Goal: Task Accomplishment & Management: Manage account settings

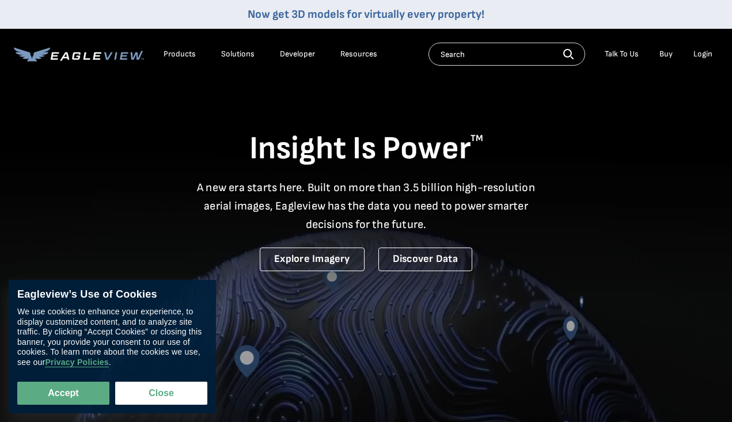
click at [702, 51] on div "Login" at bounding box center [702, 54] width 19 height 10
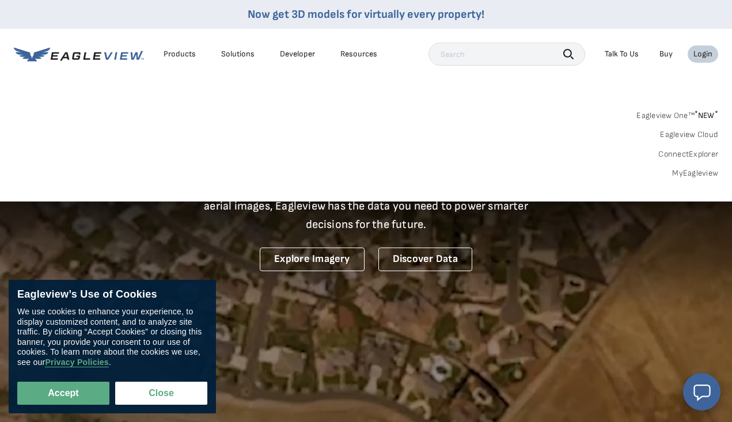
click at [683, 169] on link "MyEagleview" at bounding box center [695, 173] width 46 height 10
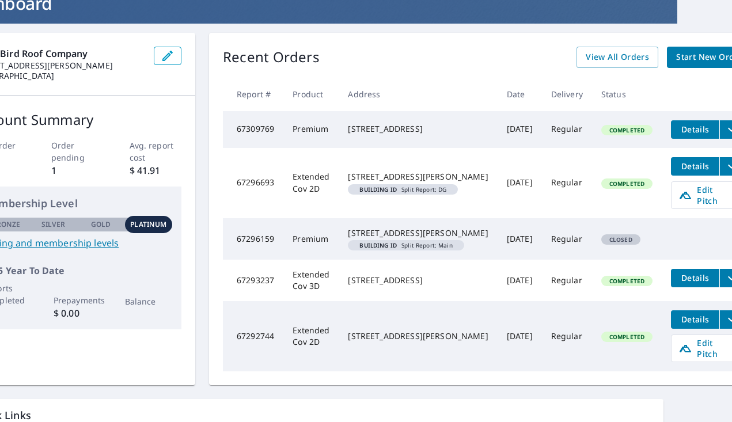
scroll to position [96, 55]
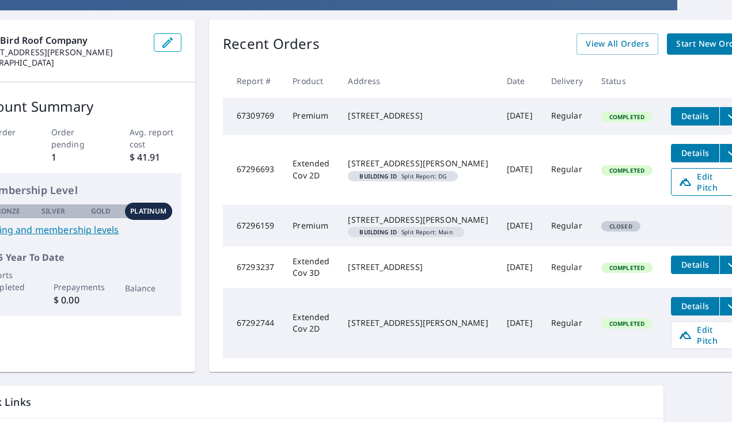
click at [679, 193] on span "Edit Pitch" at bounding box center [707, 182] width 57 height 22
click at [679, 192] on span "Edit Pitch" at bounding box center [707, 182] width 57 height 22
click at [406, 226] on div "169 Pickens Rd Weaverville, NC 28787" at bounding box center [418, 220] width 140 height 12
click at [316, 247] on td "Premium" at bounding box center [310, 225] width 55 height 41
click at [283, 240] on td "67296159" at bounding box center [253, 225] width 60 height 41
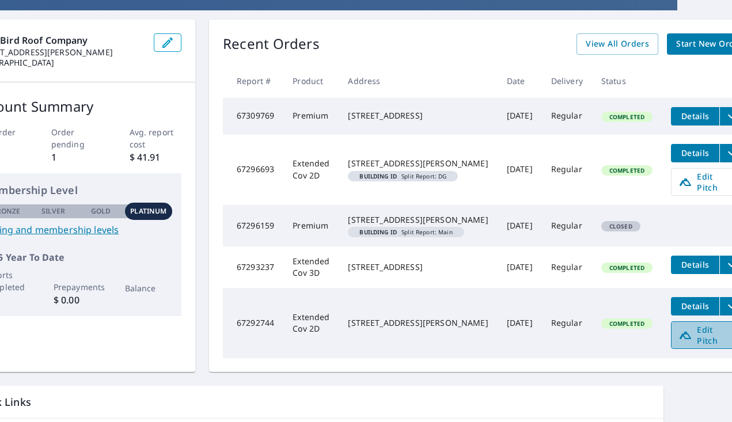
click at [680, 349] on link "Edit Pitch" at bounding box center [707, 335] width 72 height 28
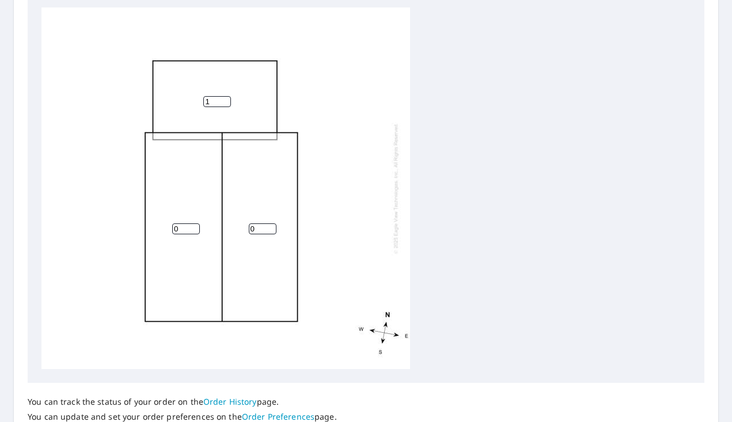
click at [225, 100] on input "1" at bounding box center [217, 101] width 28 height 11
type input "2"
click at [225, 100] on input "2" at bounding box center [217, 101] width 28 height 11
click at [195, 223] on input "1" at bounding box center [186, 228] width 28 height 11
click at [195, 223] on input "2" at bounding box center [186, 228] width 28 height 11
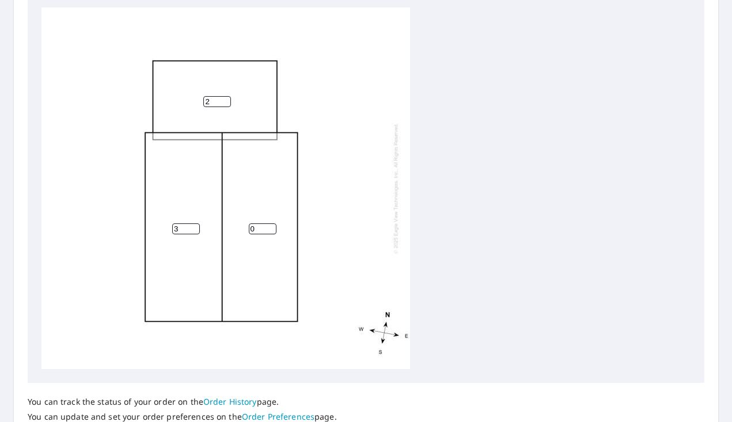
click at [195, 223] on input "3" at bounding box center [186, 228] width 28 height 11
click at [195, 223] on input "4" at bounding box center [186, 228] width 28 height 11
click at [195, 223] on input "5" at bounding box center [186, 228] width 28 height 11
type input "6"
click at [195, 223] on input "6" at bounding box center [186, 228] width 28 height 11
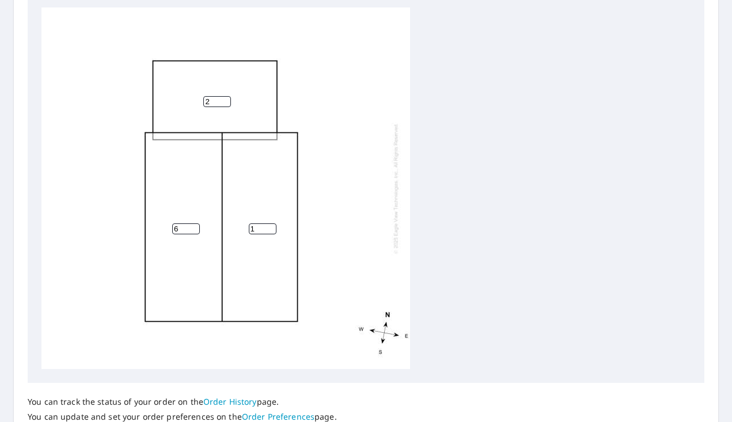
click at [272, 226] on input "1" at bounding box center [263, 228] width 28 height 11
click at [272, 226] on input "2" at bounding box center [263, 228] width 28 height 11
click at [272, 226] on input "3" at bounding box center [263, 228] width 28 height 11
click at [272, 226] on input "4" at bounding box center [263, 228] width 28 height 11
click at [272, 226] on input "5" at bounding box center [263, 228] width 28 height 11
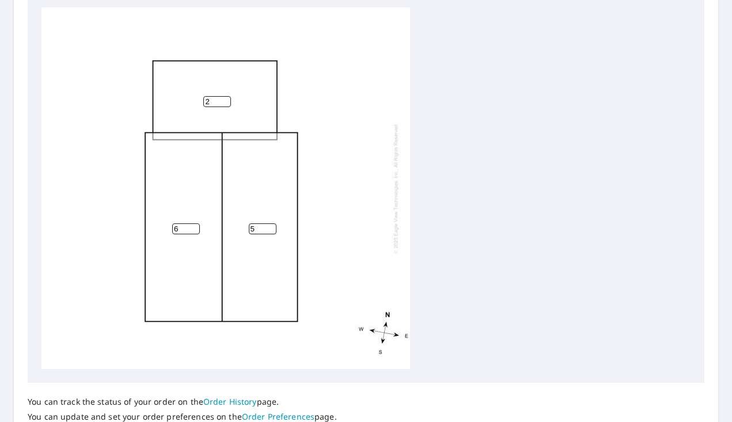
type input "6"
click at [272, 226] on input "6" at bounding box center [263, 228] width 28 height 11
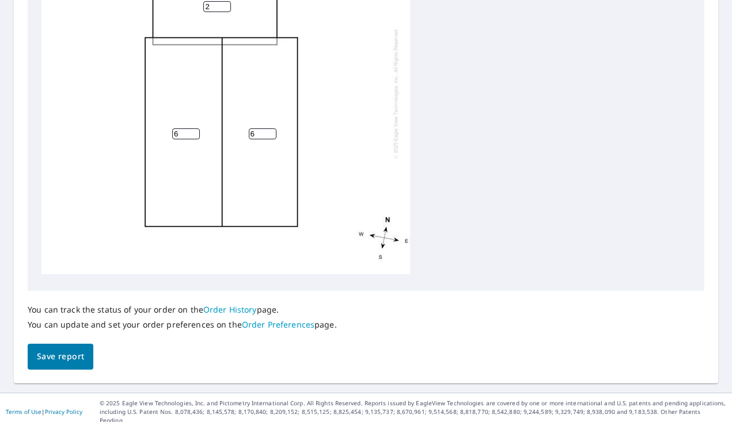
scroll to position [489, 0]
click at [47, 361] on span "Save report" at bounding box center [60, 357] width 47 height 14
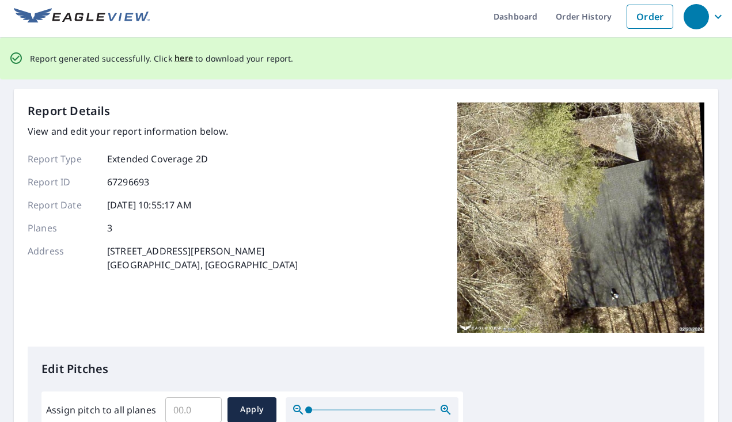
scroll to position [0, 0]
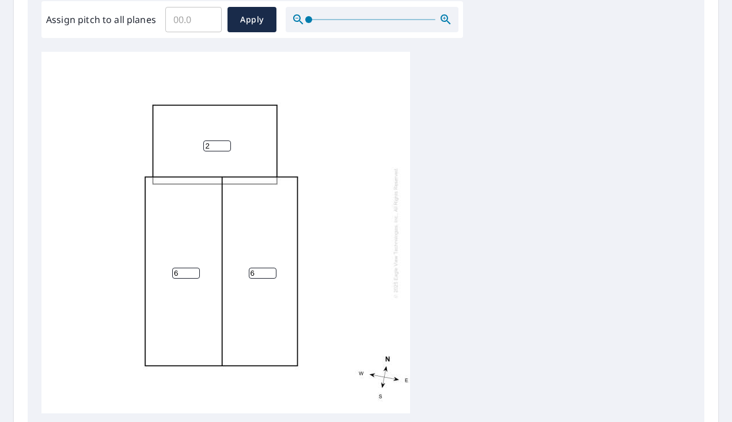
scroll to position [355, 0]
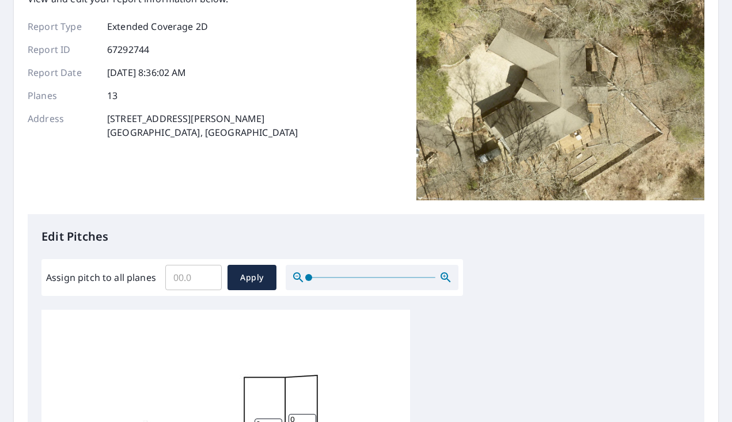
scroll to position [100, 0]
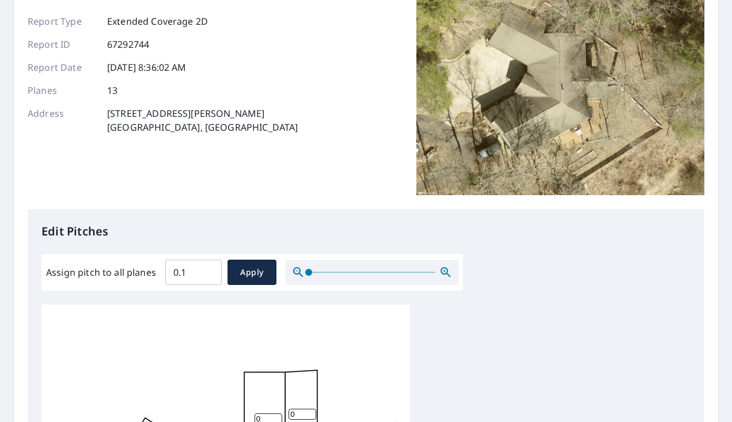
click at [207, 268] on input "0.1" at bounding box center [193, 272] width 56 height 32
click at [207, 268] on input "0.2" at bounding box center [193, 272] width 56 height 32
click at [207, 268] on input "0.3" at bounding box center [193, 272] width 56 height 32
click at [207, 268] on input "0.4" at bounding box center [193, 272] width 56 height 32
click at [207, 268] on input "0.5" at bounding box center [193, 272] width 56 height 32
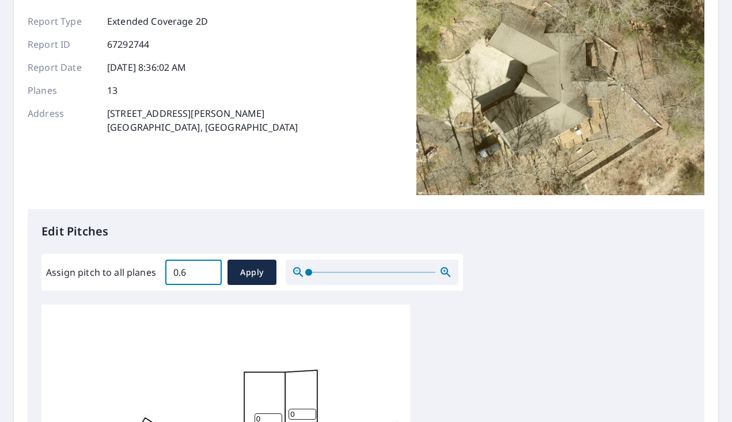
click at [207, 268] on input "0.6" at bounding box center [193, 272] width 56 height 32
click at [209, 277] on input "0.5" at bounding box center [193, 272] width 56 height 32
click at [209, 277] on input "0.4" at bounding box center [193, 272] width 56 height 32
click at [209, 277] on input "0.3" at bounding box center [193, 272] width 56 height 32
click at [209, 277] on input "0.2" at bounding box center [193, 272] width 56 height 32
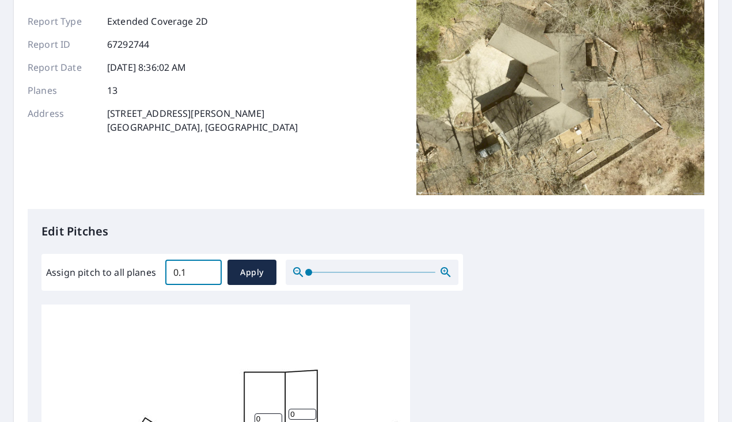
click at [209, 277] on input "0.1" at bounding box center [193, 272] width 56 height 32
type input "0"
click at [209, 277] on input "0" at bounding box center [193, 272] width 56 height 32
type input "8"
click at [261, 267] on span "Apply" at bounding box center [252, 273] width 31 height 14
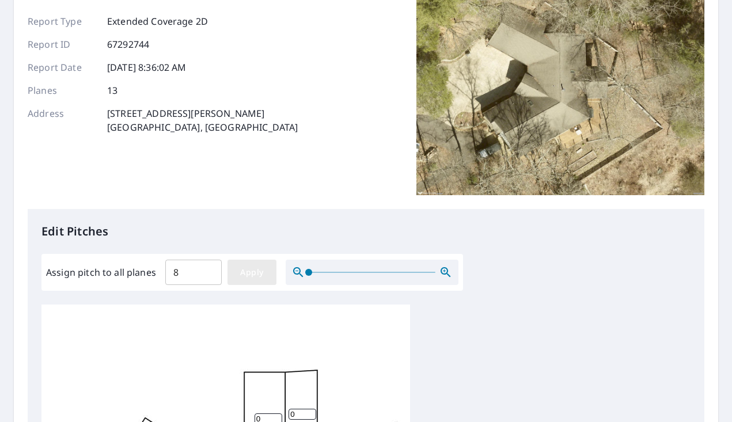
type input "8"
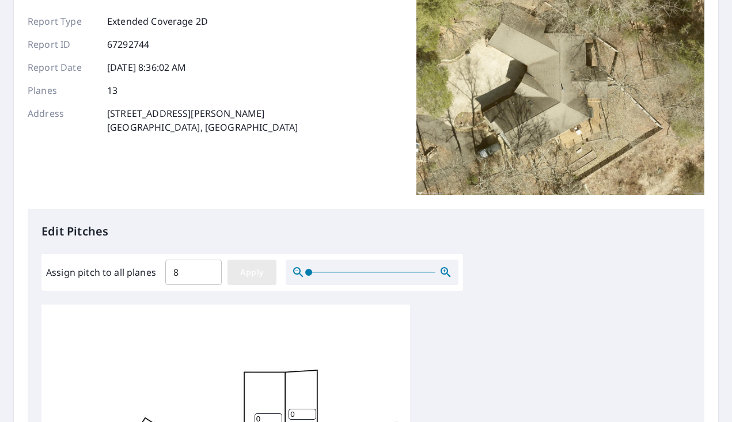
type input "8"
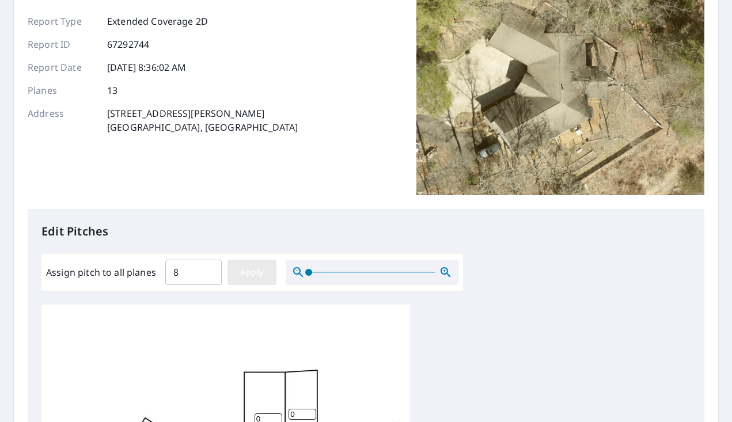
type input "8"
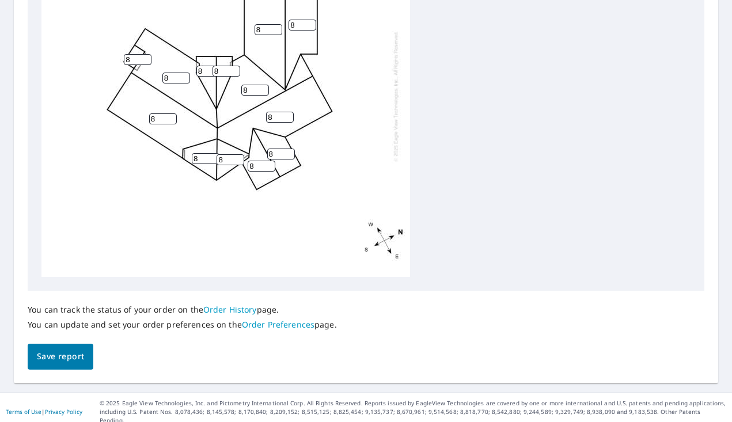
scroll to position [489, 0]
click at [56, 355] on span "Save report" at bounding box center [60, 357] width 47 height 14
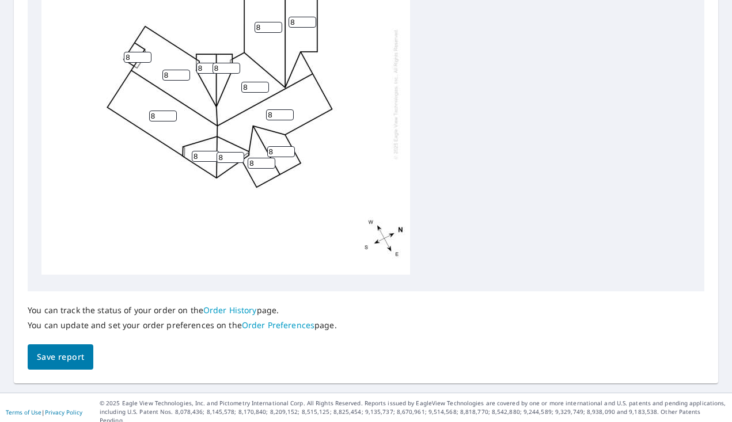
scroll to position [530, 0]
click at [71, 361] on span "Save report" at bounding box center [60, 358] width 47 height 14
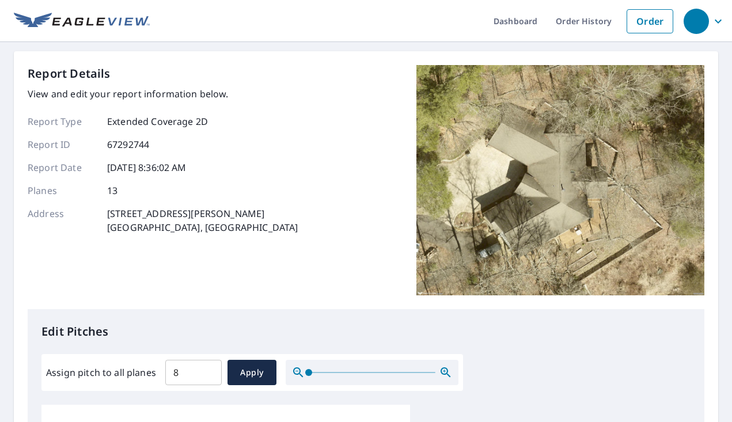
scroll to position [0, 0]
click at [576, 15] on link "Order History" at bounding box center [584, 21] width 74 height 42
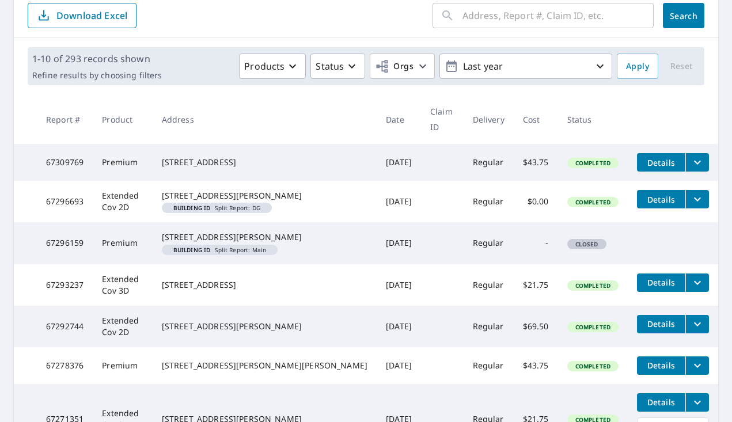
scroll to position [138, 0]
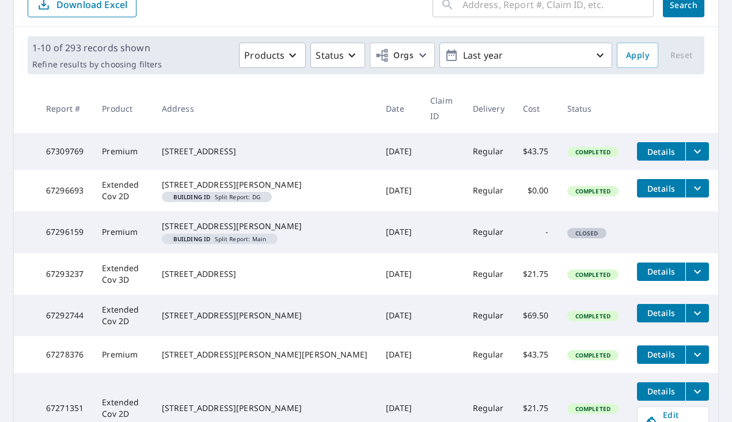
click at [194, 185] on td "[STREET_ADDRESS][PERSON_NAME] Building ID Split Report: DG" at bounding box center [265, 190] width 224 height 41
click at [234, 185] on div "[STREET_ADDRESS][PERSON_NAME]" at bounding box center [265, 185] width 206 height 12
click at [691, 181] on icon "filesDropdownBtn-67296693" at bounding box center [698, 188] width 14 height 14
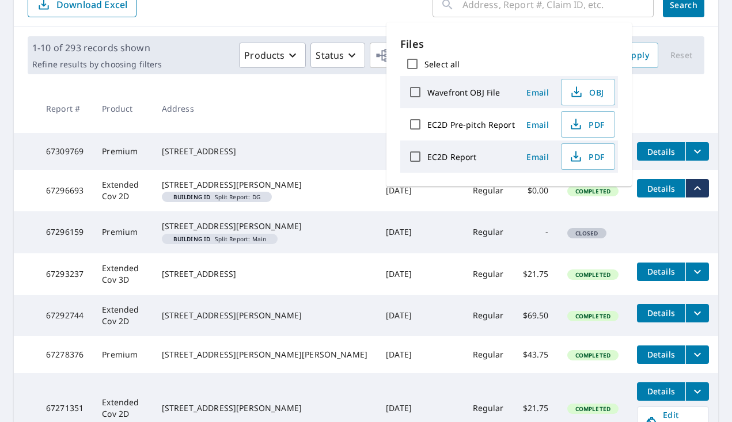
click at [673, 203] on tbody "67309769 Premium [STREET_ADDRESS] [DATE] Regular $43.75 Completed Details 67296…" at bounding box center [366, 346] width 704 height 426
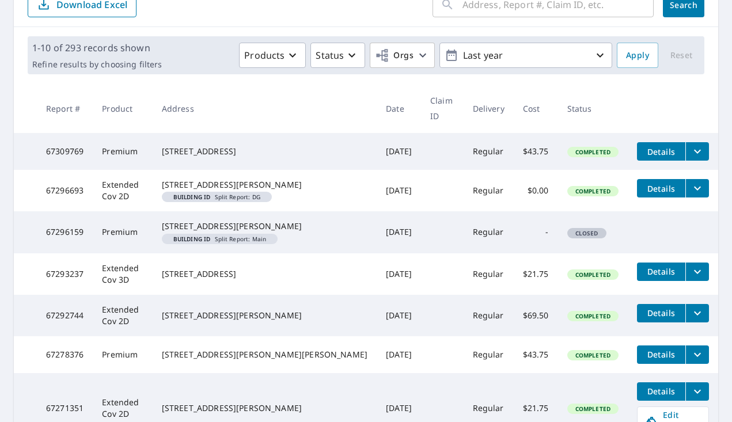
click at [597, 249] on td "Closed" at bounding box center [593, 231] width 70 height 41
click at [575, 237] on span "Closed" at bounding box center [586, 233] width 37 height 8
click at [211, 242] on em "Building ID" at bounding box center [191, 239] width 37 height 6
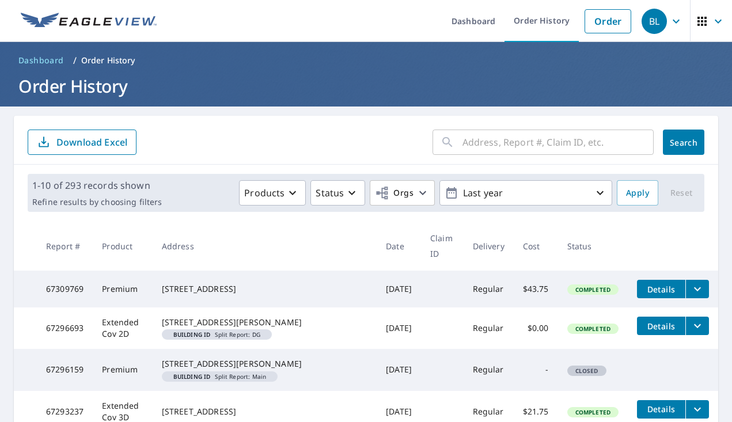
scroll to position [0, 0]
click at [706, 27] on icon "button" at bounding box center [702, 21] width 14 height 14
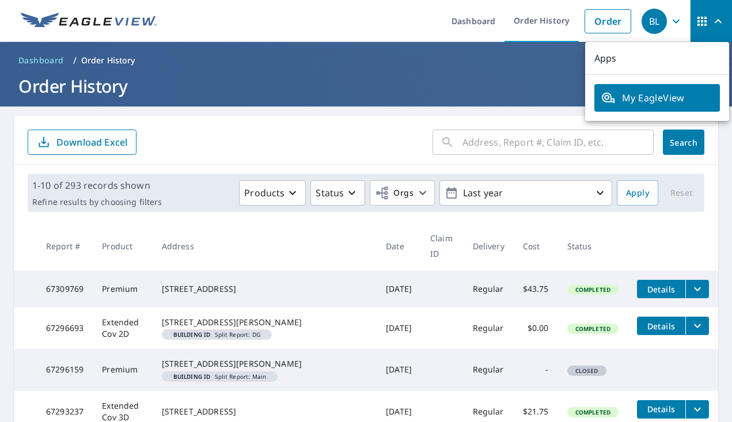
click at [632, 101] on span "My EagleView" at bounding box center [657, 98] width 112 height 14
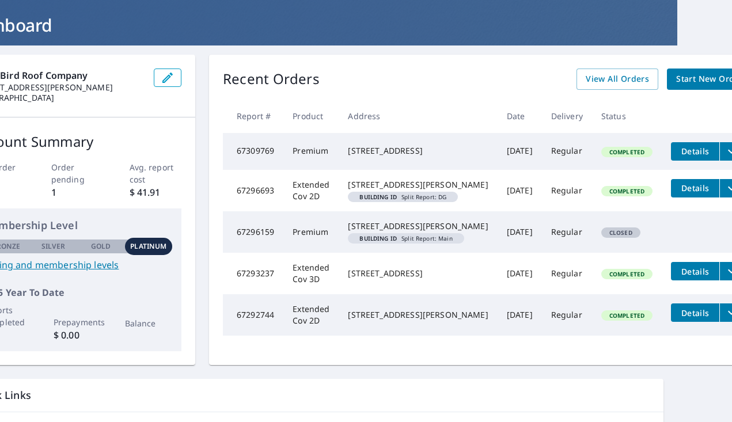
scroll to position [67, 55]
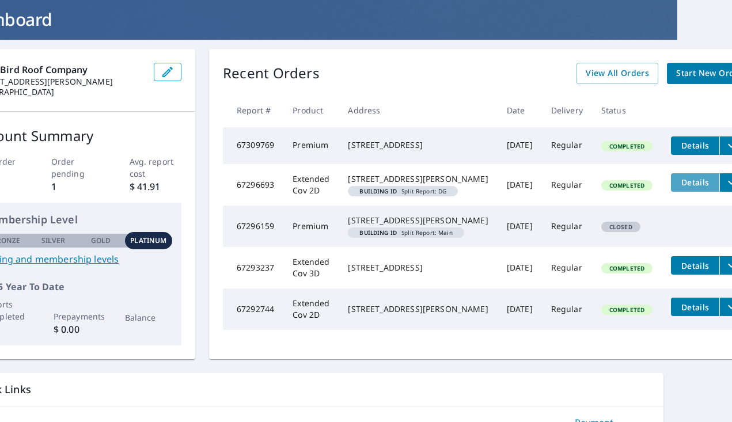
click at [671, 191] on button "Details" at bounding box center [695, 182] width 48 height 18
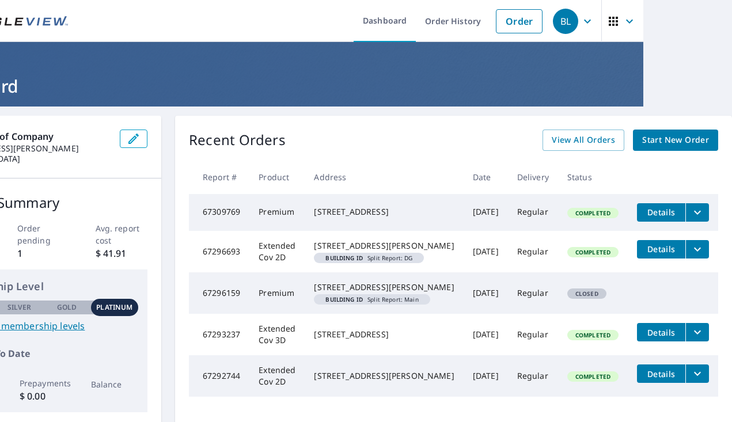
scroll to position [0, 55]
